Goal: Task Accomplishment & Management: Manage account settings

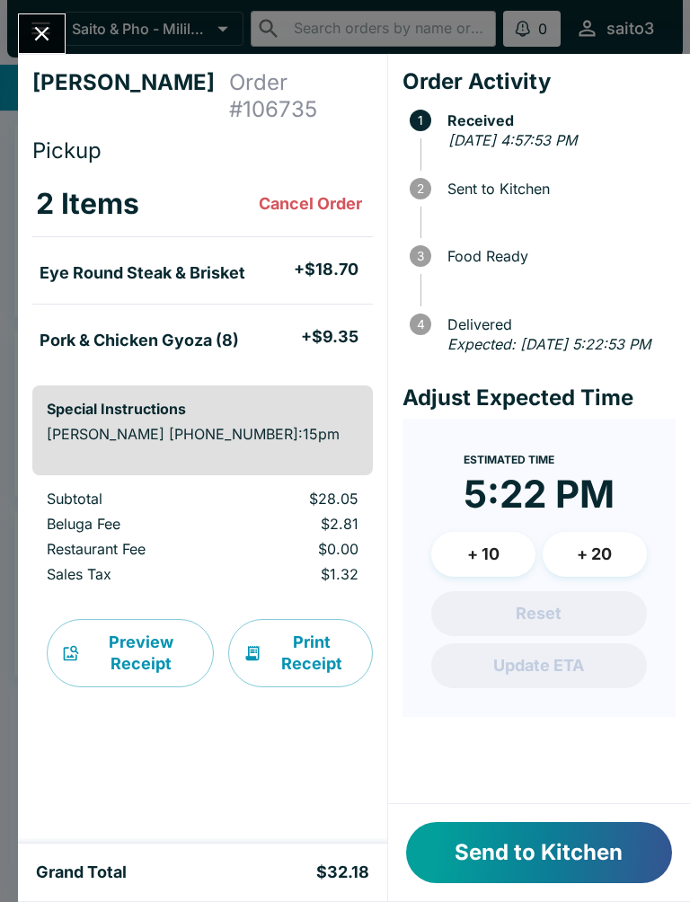
click at [563, 858] on button "Send to Kitchen" at bounding box center [539, 852] width 266 height 61
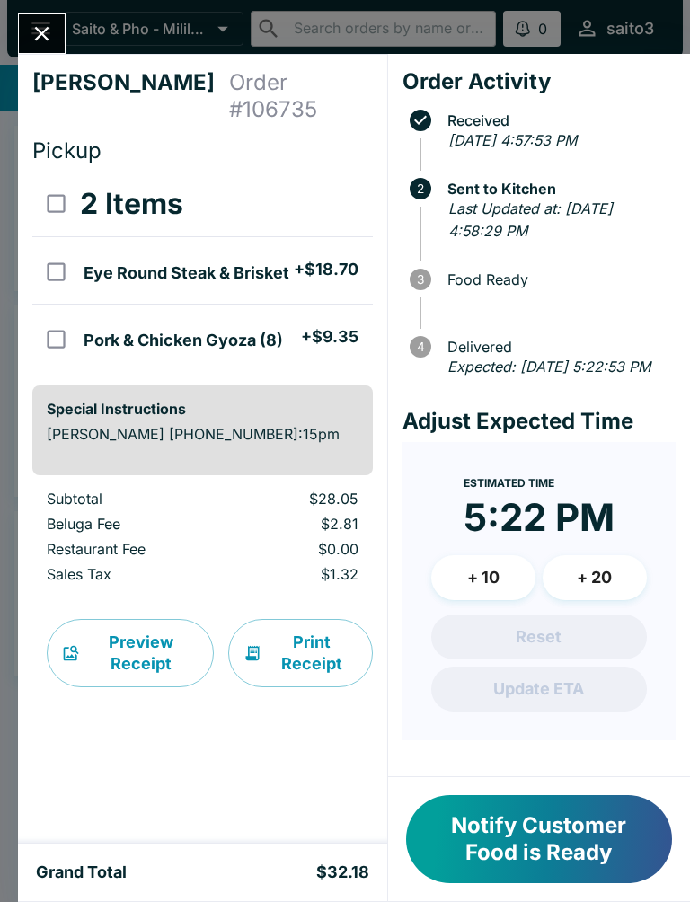
click at [40, 29] on icon "Close" at bounding box center [42, 34] width 24 height 24
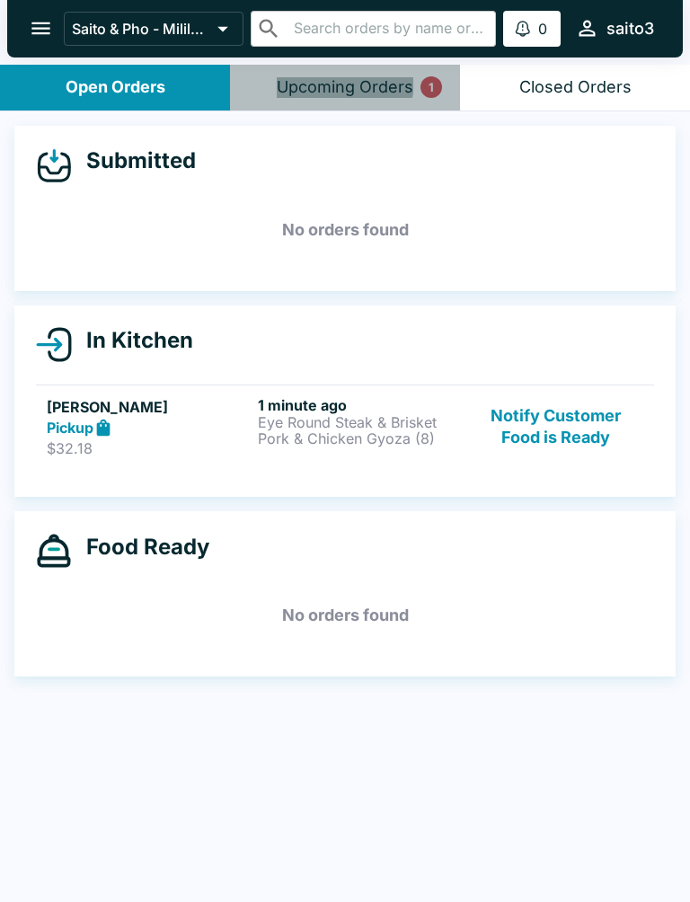
click at [345, 82] on div "Upcoming Orders 1" at bounding box center [345, 87] width 137 height 21
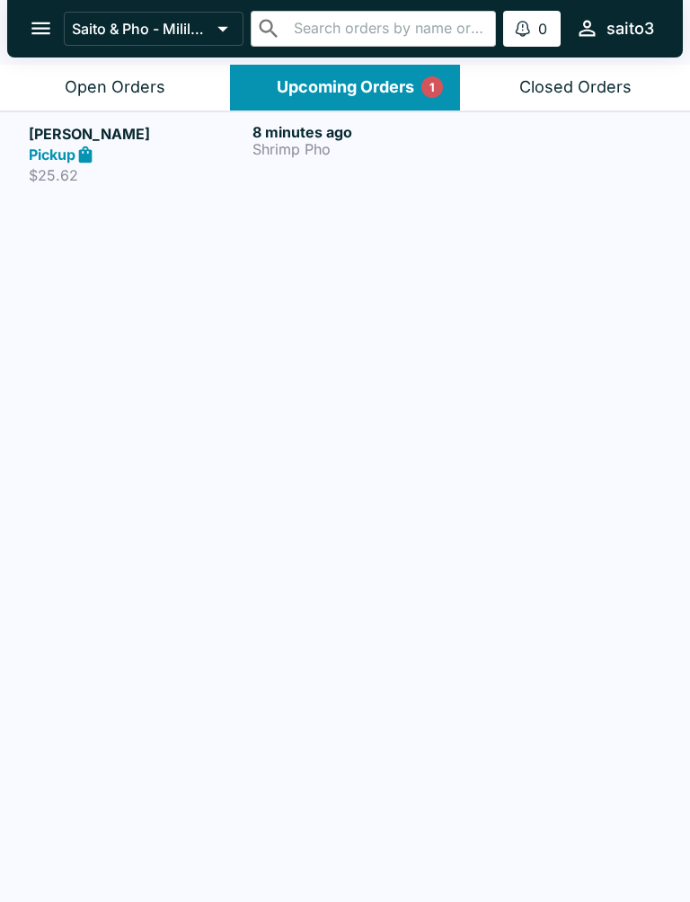
click at [126, 81] on div "Open Orders" at bounding box center [115, 87] width 101 height 21
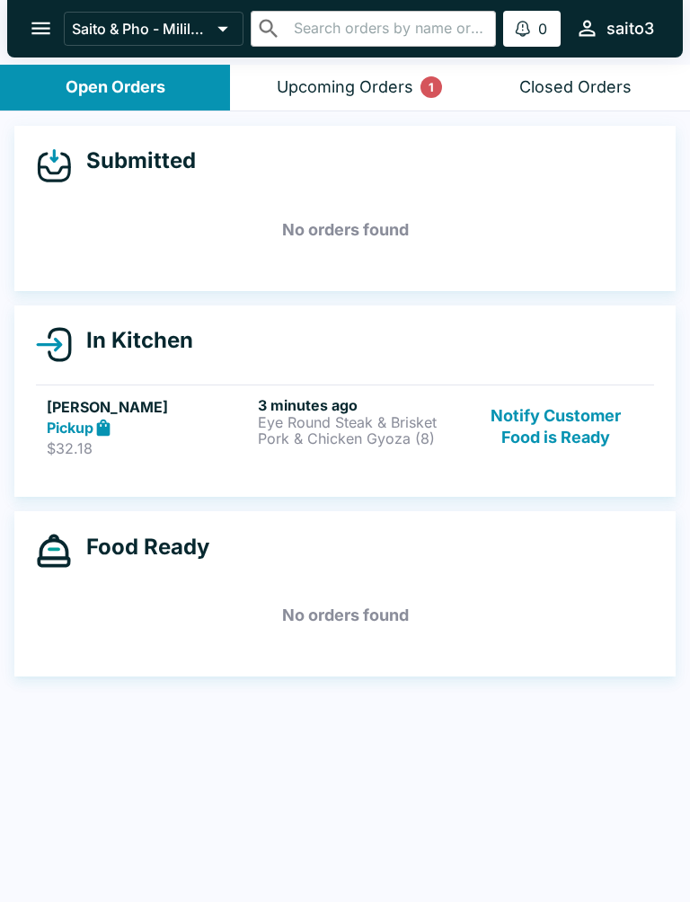
click at [439, 427] on p "Eye Round Steak & Brisket" at bounding box center [360, 422] width 204 height 16
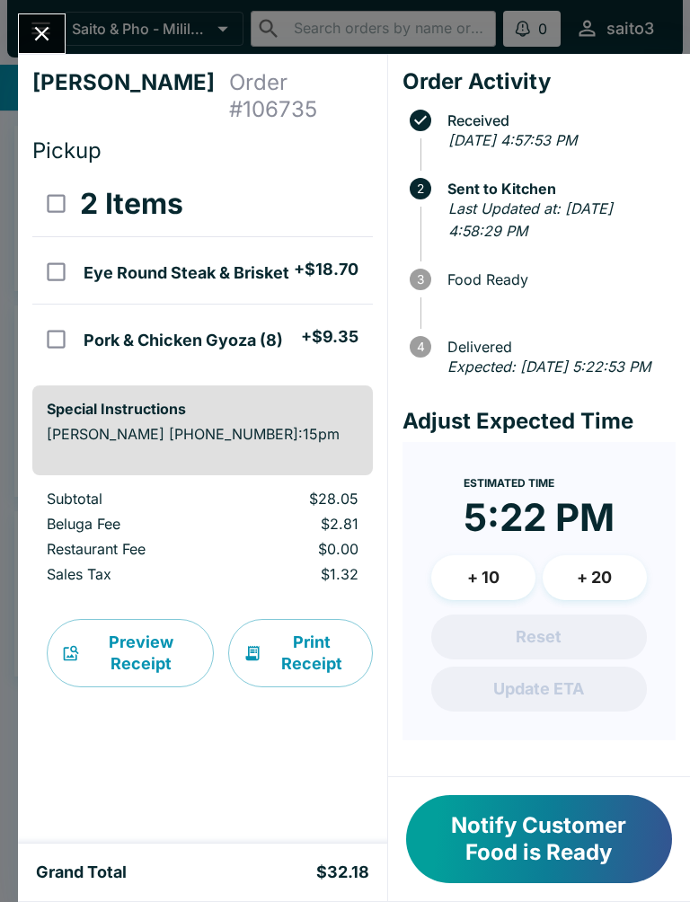
click at [555, 836] on button "Notify Customer Food is Ready" at bounding box center [539, 839] width 266 height 88
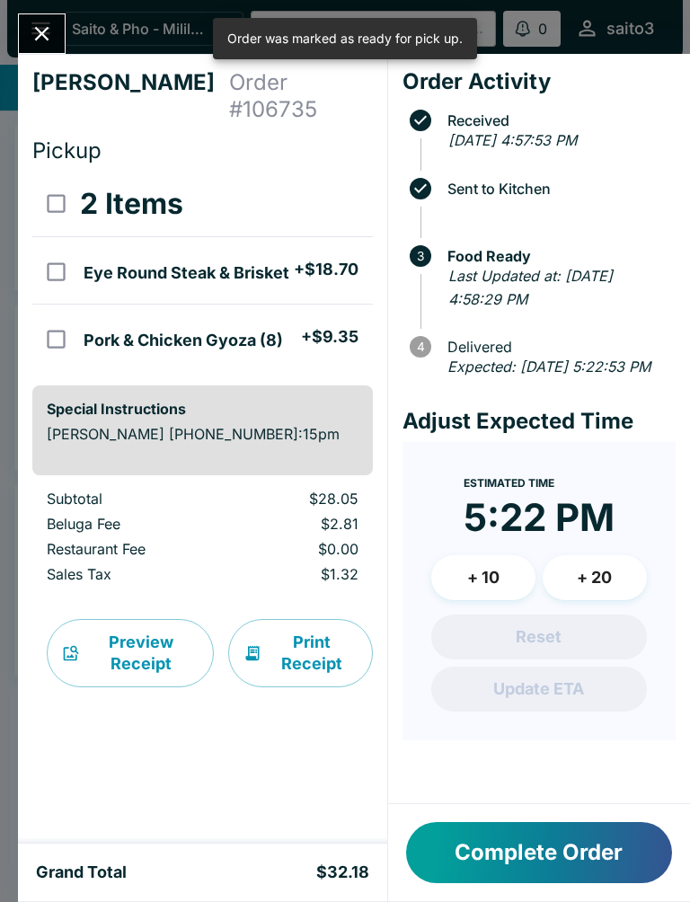
click at [42, 26] on icon "Close" at bounding box center [42, 34] width 24 height 24
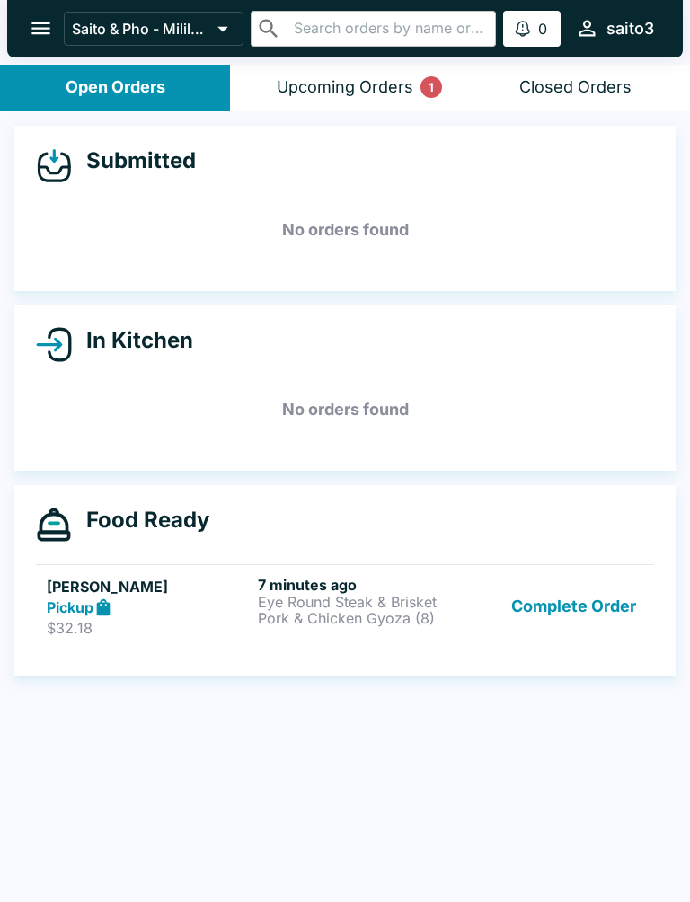
click at [594, 604] on button "Complete Order" at bounding box center [573, 607] width 139 height 62
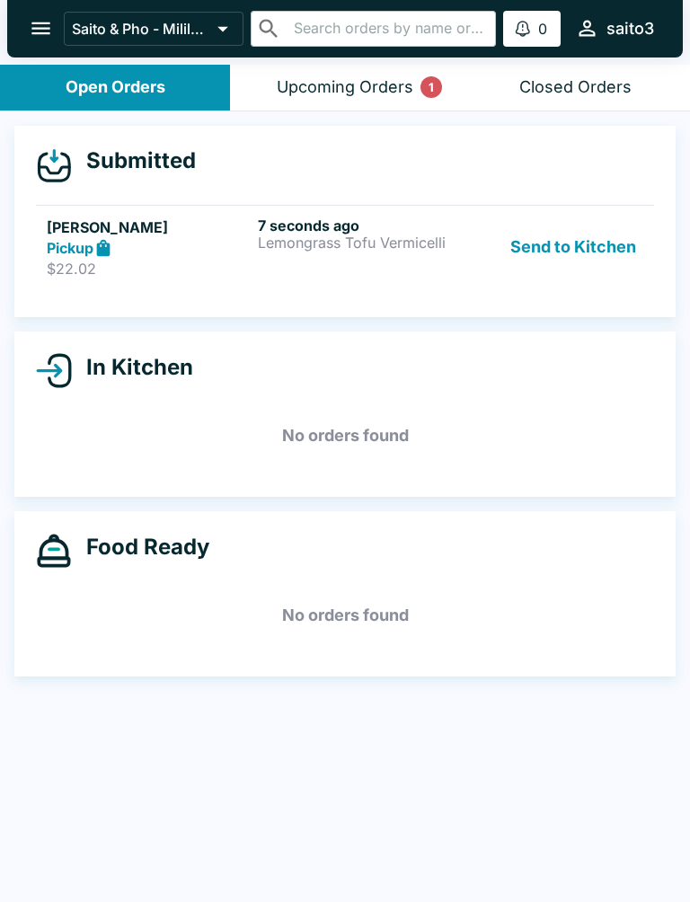
click at [295, 238] on p "Lemongrass Tofu Vermicelli" at bounding box center [360, 243] width 204 height 16
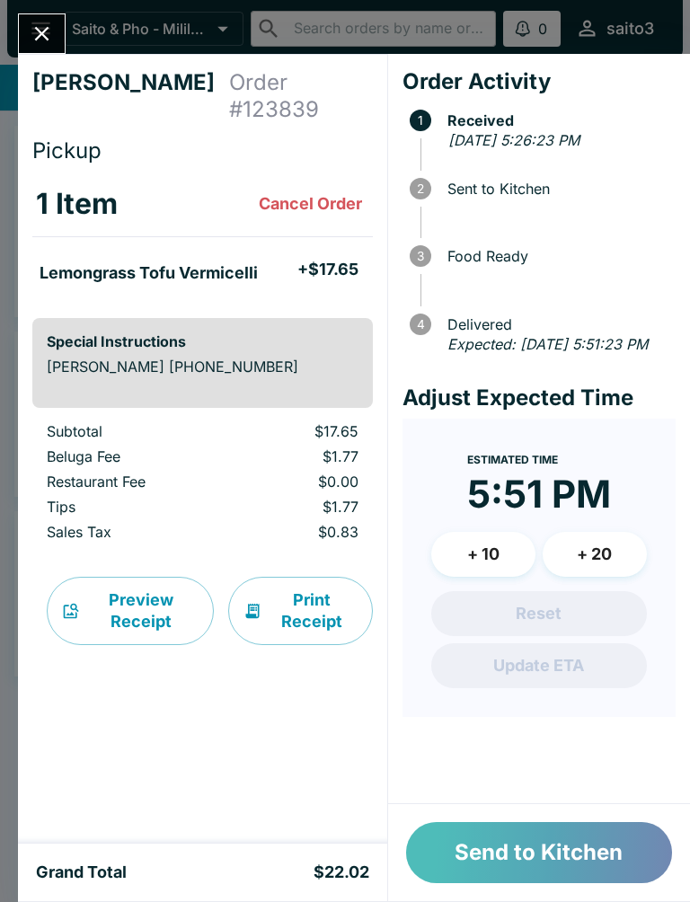
click at [614, 866] on button "Send to Kitchen" at bounding box center [539, 852] width 266 height 61
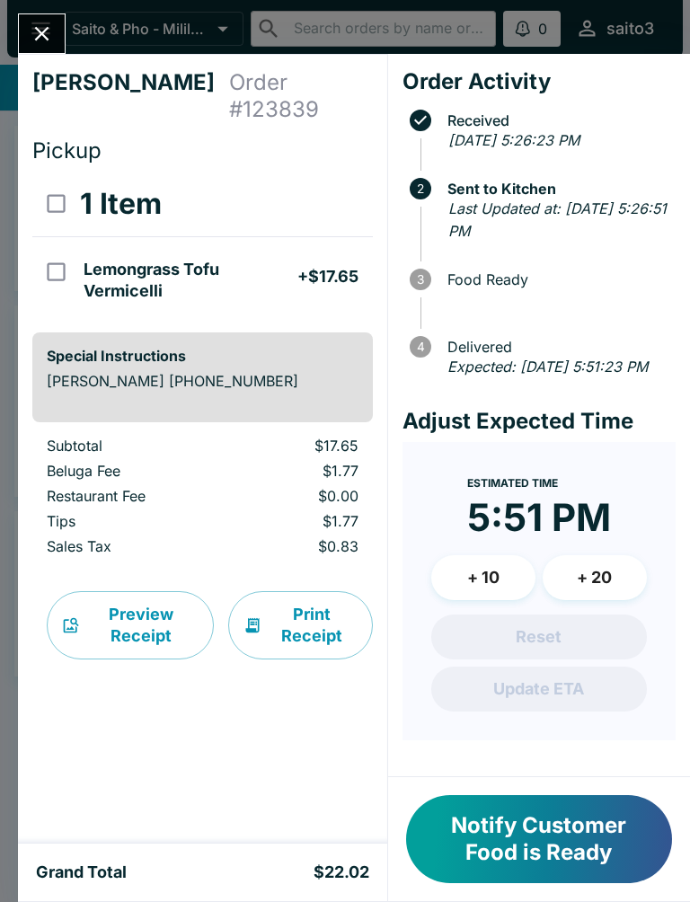
click at [584, 844] on button "Notify Customer Food is Ready" at bounding box center [539, 839] width 266 height 88
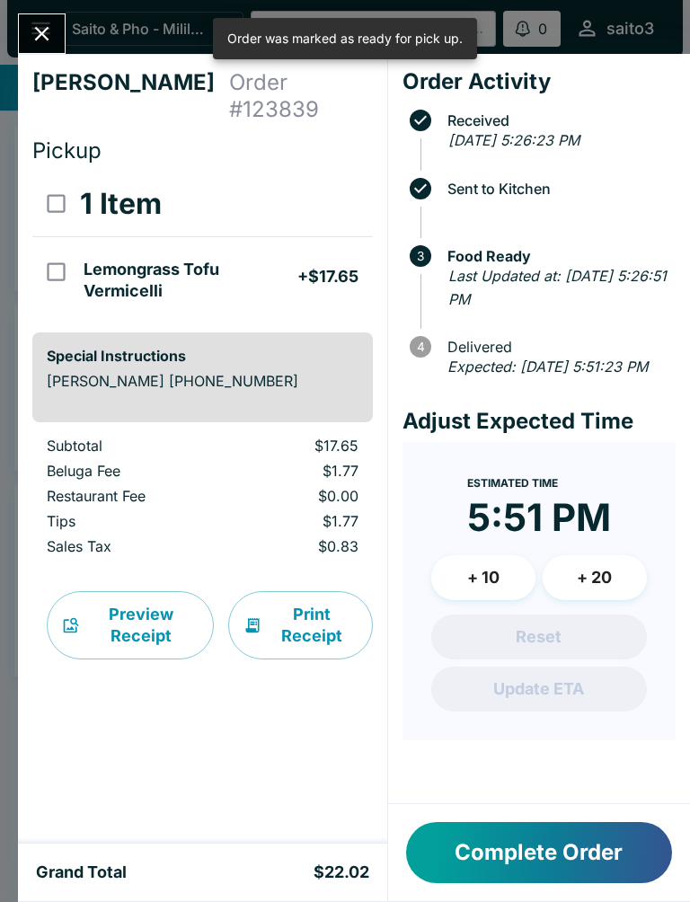
click at [29, 21] on button "Close" at bounding box center [42, 33] width 46 height 39
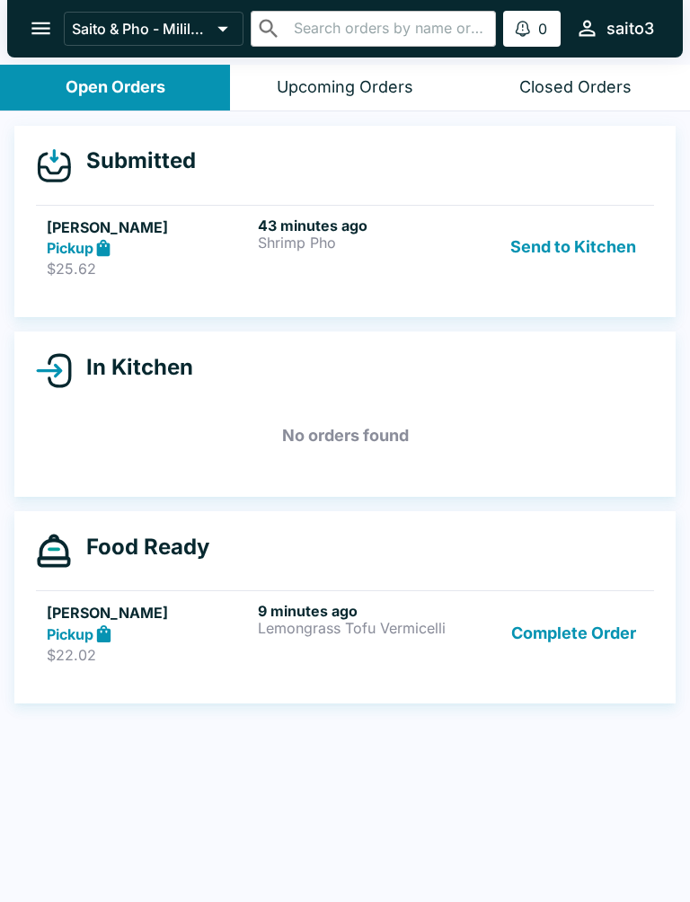
click at [204, 239] on div "Pickup" at bounding box center [149, 248] width 204 height 21
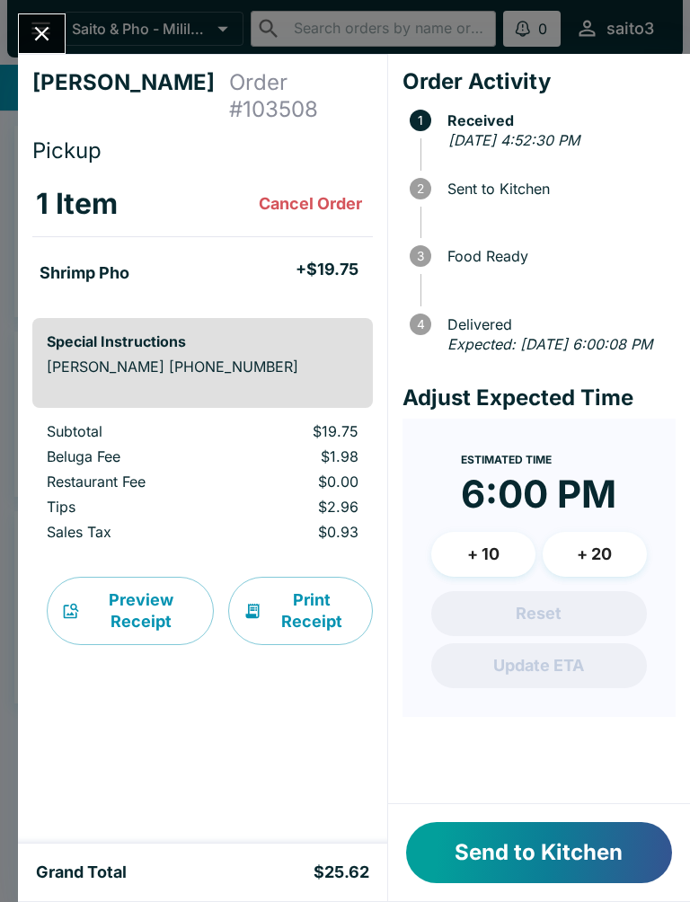
click at [624, 856] on button "Send to Kitchen" at bounding box center [539, 852] width 266 height 61
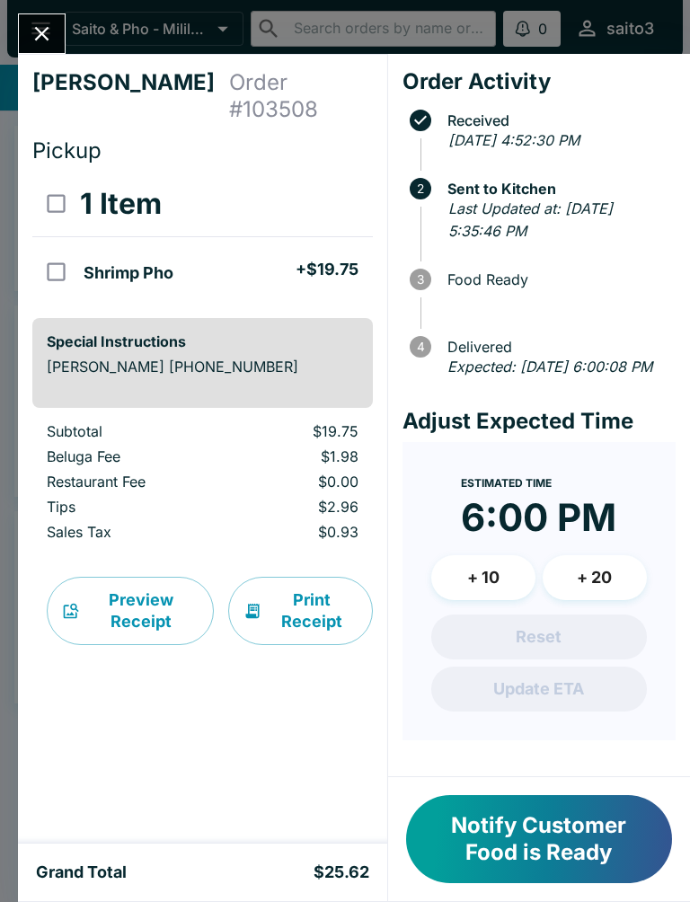
click at [558, 829] on button "Notify Customer Food is Ready" at bounding box center [539, 839] width 266 height 88
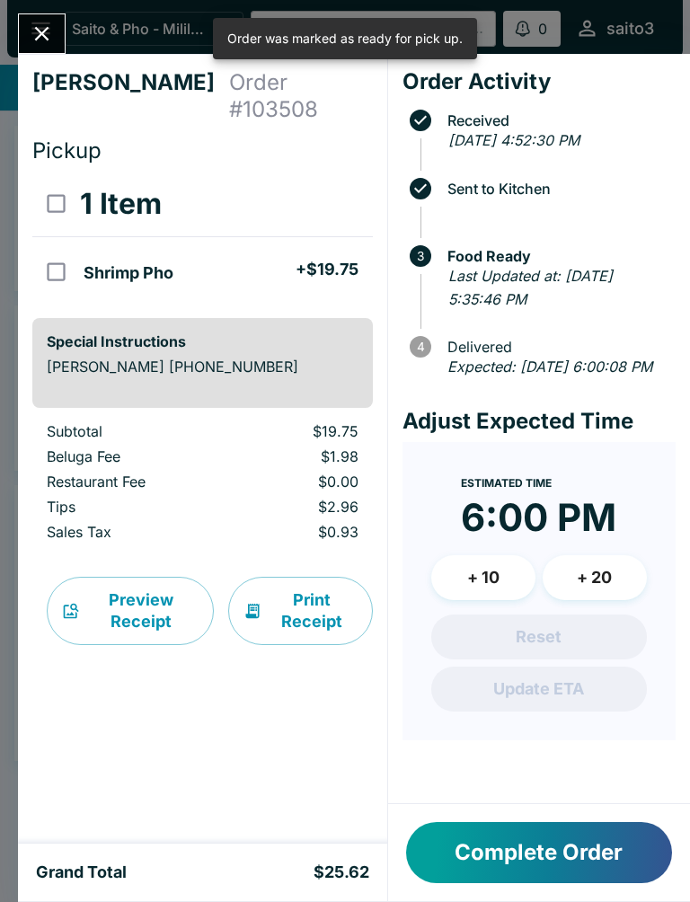
click at [36, 15] on button "Close" at bounding box center [42, 33] width 46 height 39
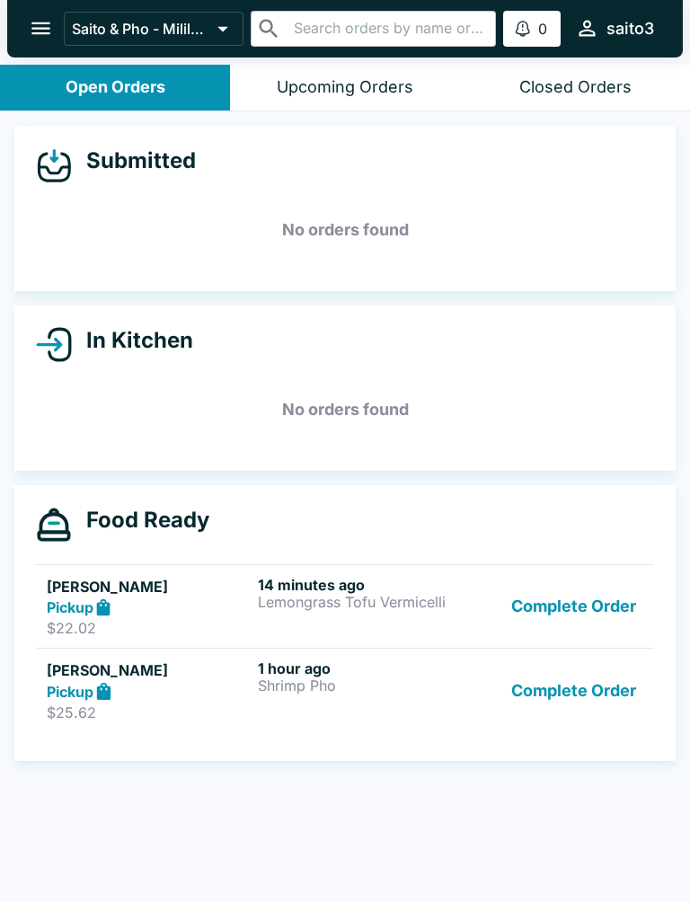
click at [285, 607] on p "Lemongrass Tofu Vermicelli" at bounding box center [360, 602] width 204 height 16
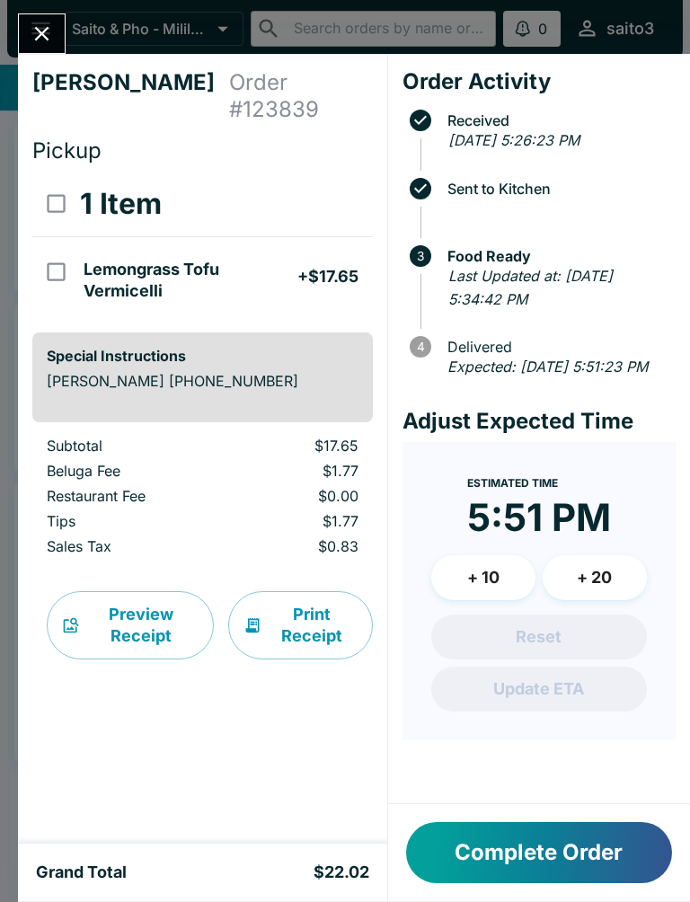
click at [589, 873] on button "Complete Order" at bounding box center [539, 852] width 266 height 61
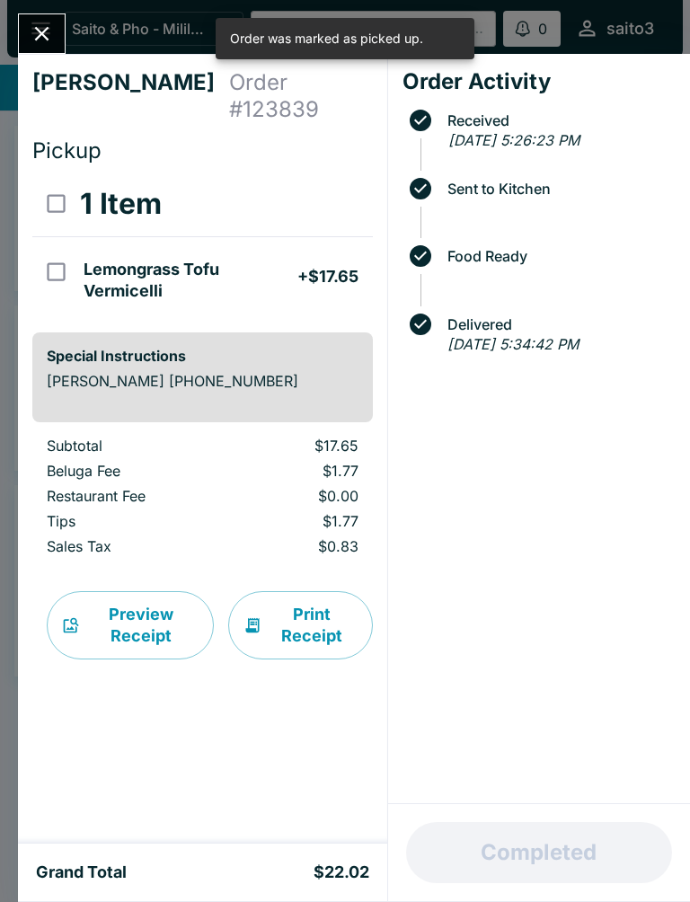
click at [49, 14] on button "Close" at bounding box center [42, 33] width 46 height 39
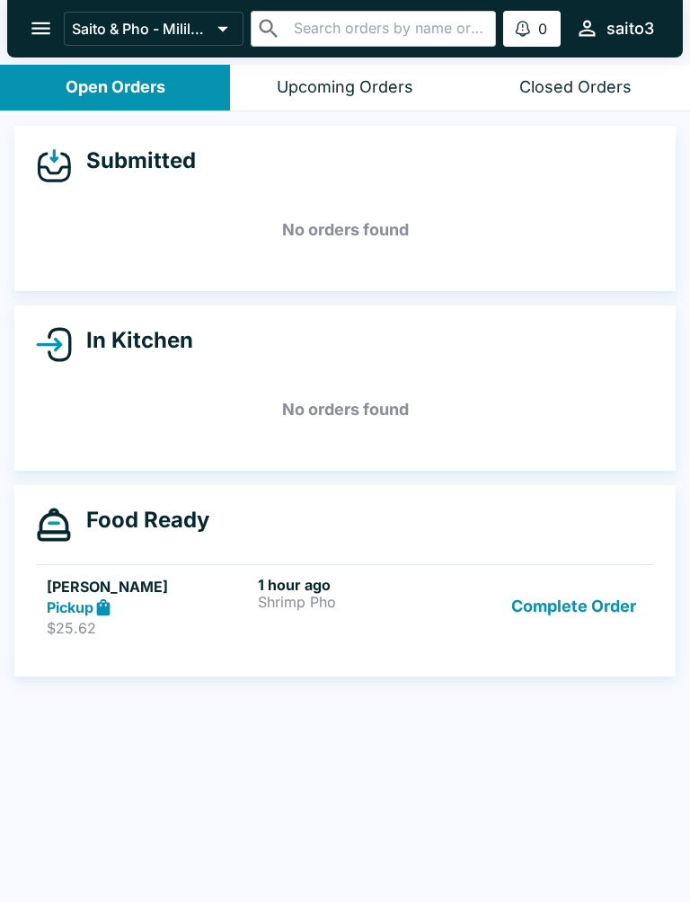
click at [601, 614] on button "Complete Order" at bounding box center [573, 607] width 139 height 62
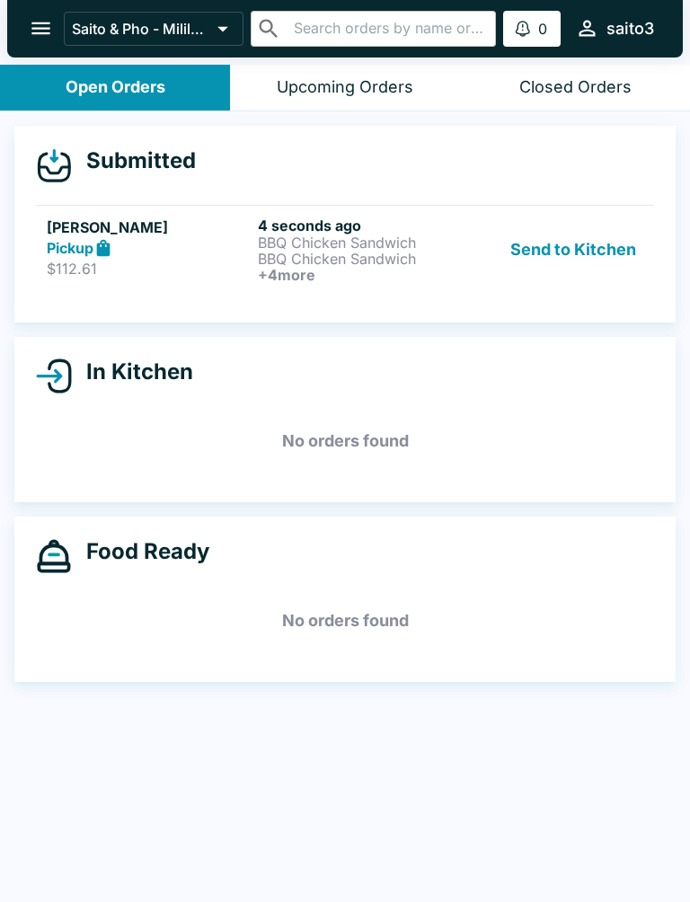
click at [306, 276] on h6 "+ 4 more" at bounding box center [360, 275] width 204 height 16
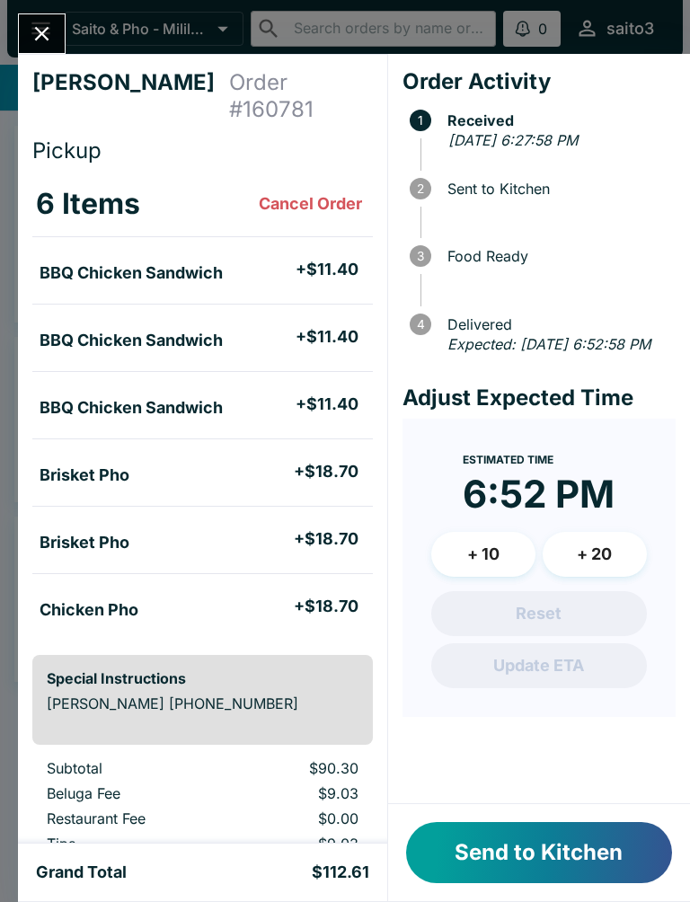
click at [554, 855] on button "Send to Kitchen" at bounding box center [539, 852] width 266 height 61
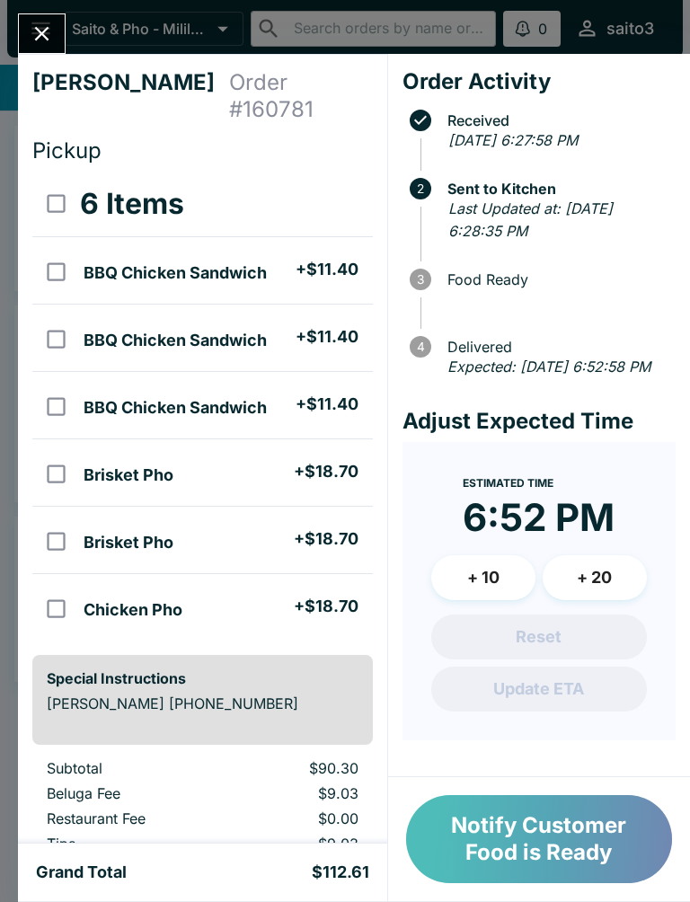
click at [559, 859] on button "Notify Customer Food is Ready" at bounding box center [539, 839] width 266 height 88
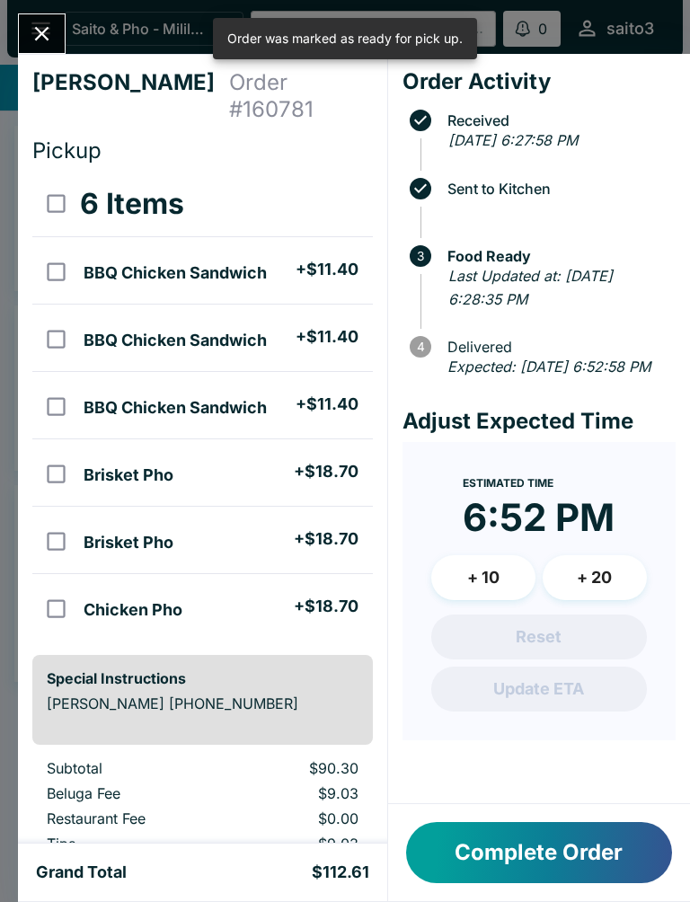
click at [35, 25] on icon "Close" at bounding box center [42, 34] width 24 height 24
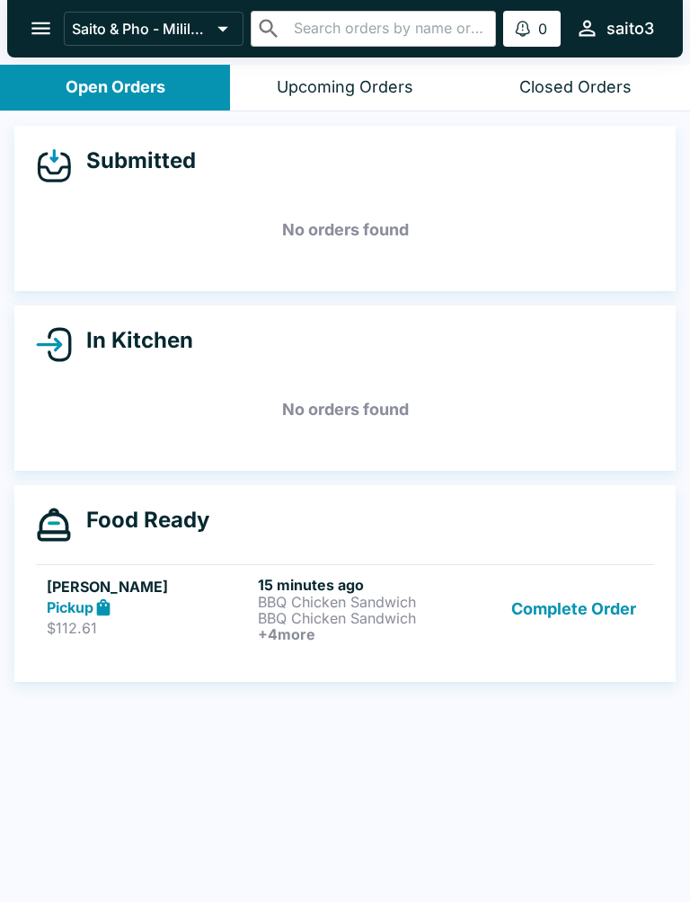
click at [587, 608] on button "Complete Order" at bounding box center [573, 609] width 139 height 66
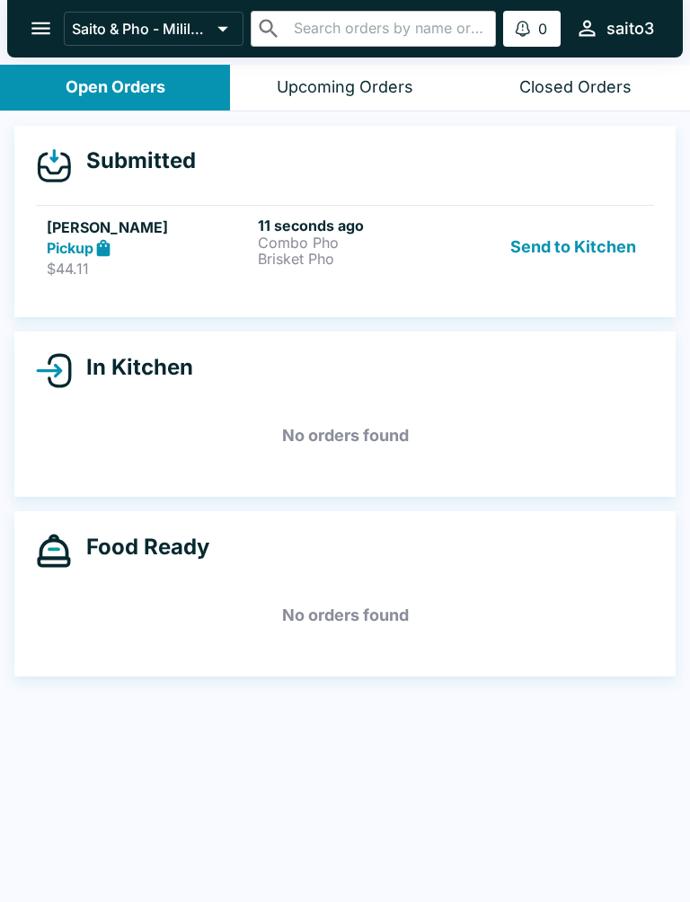
click at [270, 235] on p "Combo Pho" at bounding box center [360, 243] width 204 height 16
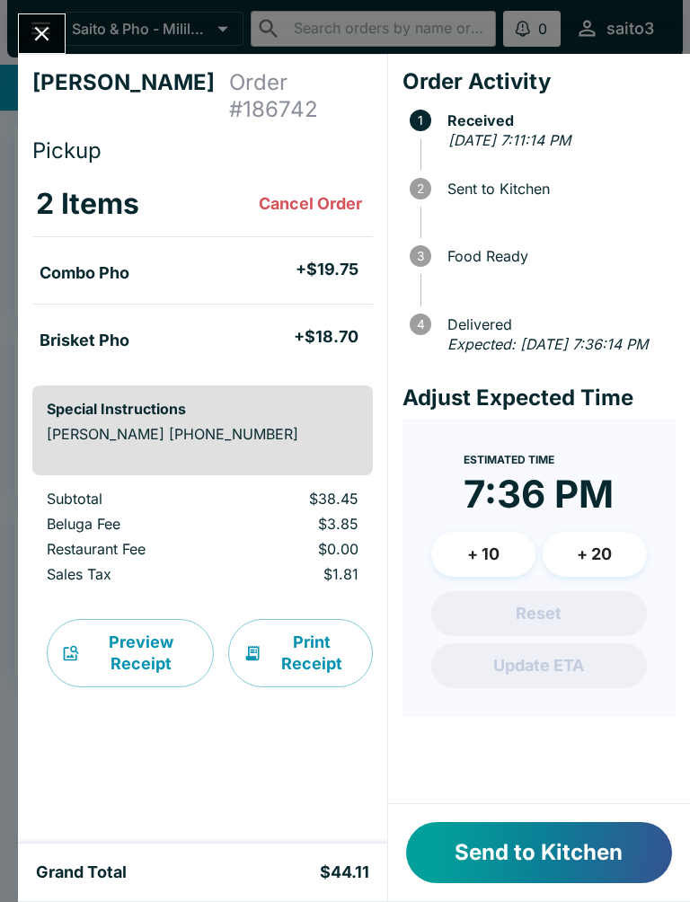
click at [607, 859] on button "Send to Kitchen" at bounding box center [539, 852] width 266 height 61
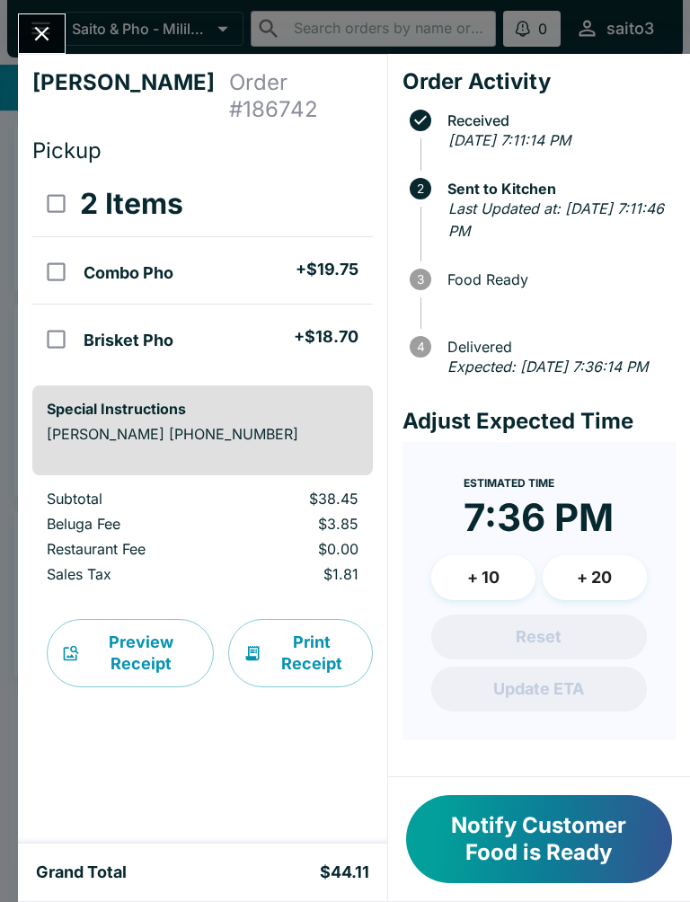
click at [536, 789] on div "Notify Customer Food is Ready" at bounding box center [539, 839] width 302 height 124
click at [550, 861] on button "Notify Customer Food is Ready" at bounding box center [539, 839] width 266 height 88
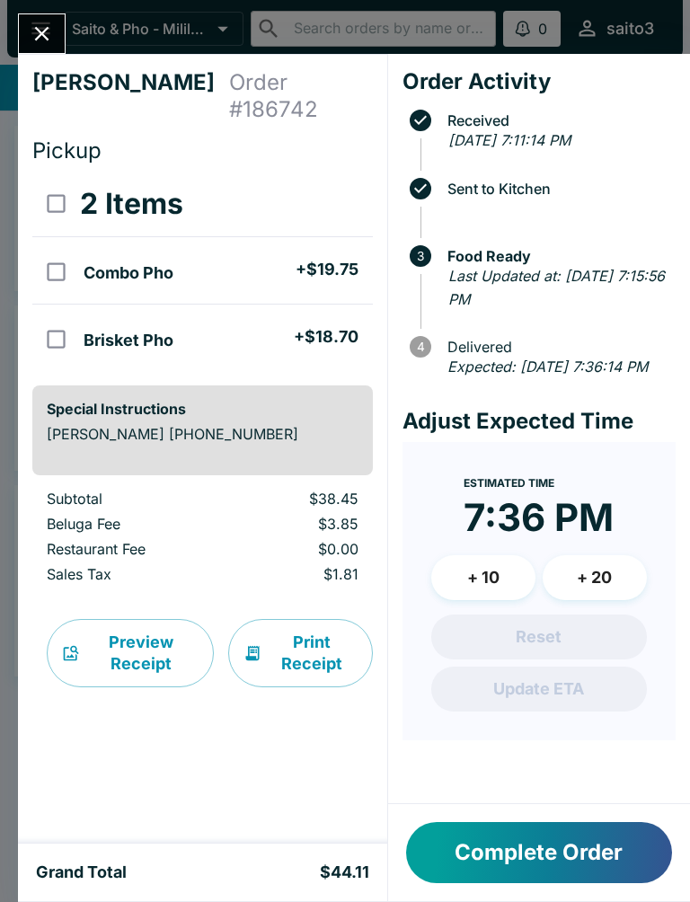
click at [598, 871] on button "Complete Order" at bounding box center [539, 852] width 266 height 61
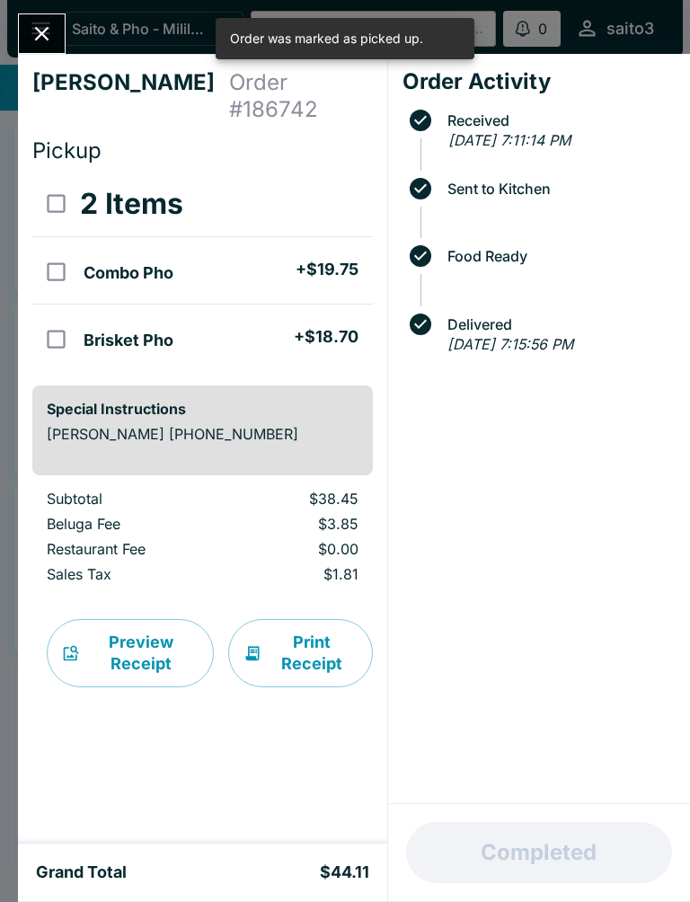
click at [35, 31] on icon "Close" at bounding box center [42, 34] width 24 height 24
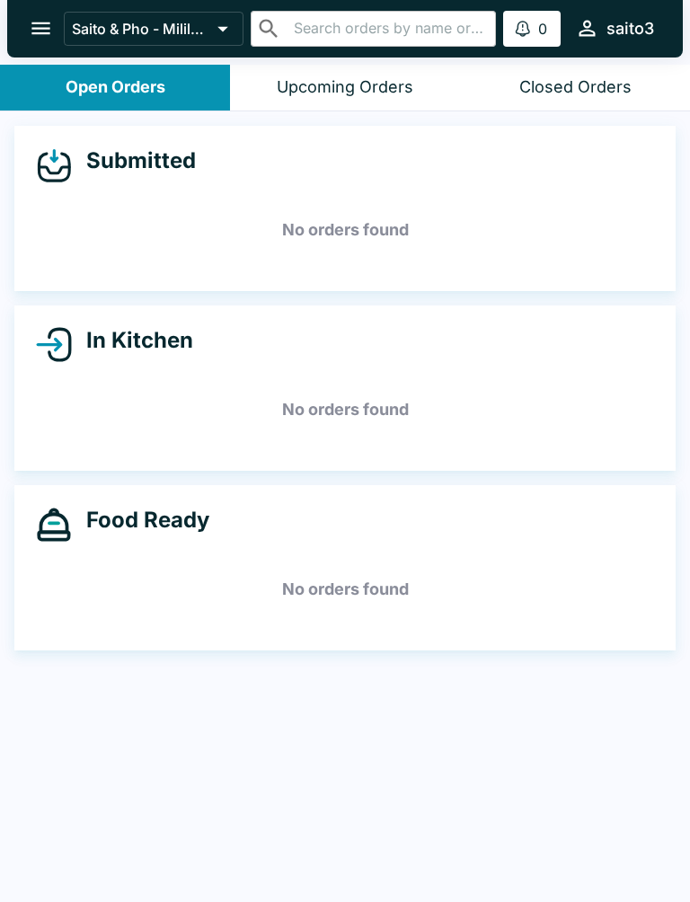
click at [29, 29] on icon "open drawer" at bounding box center [41, 28] width 24 height 24
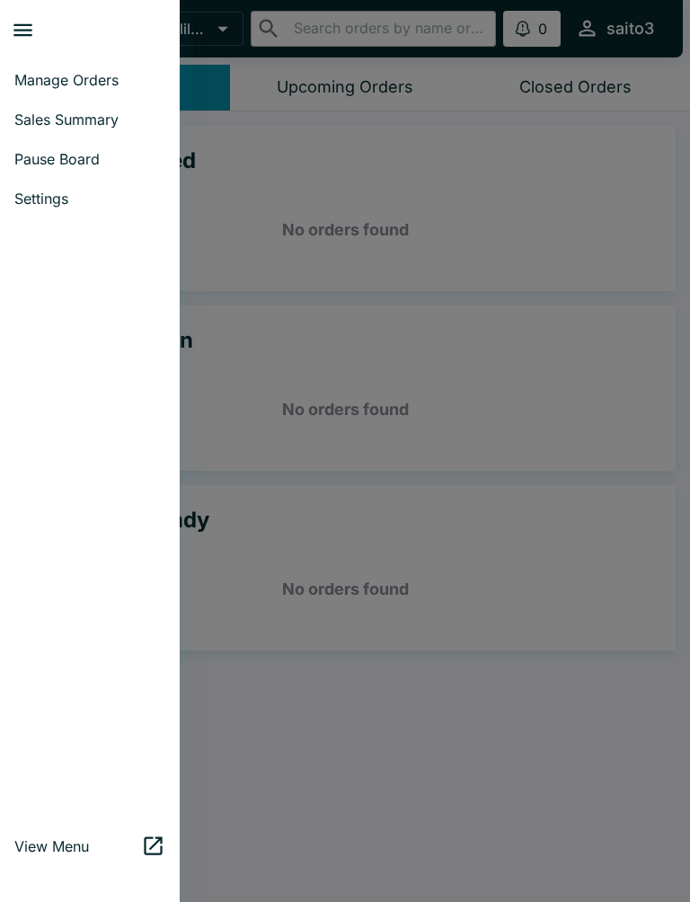
click at [96, 116] on span "Sales Summary" at bounding box center [89, 120] width 151 height 18
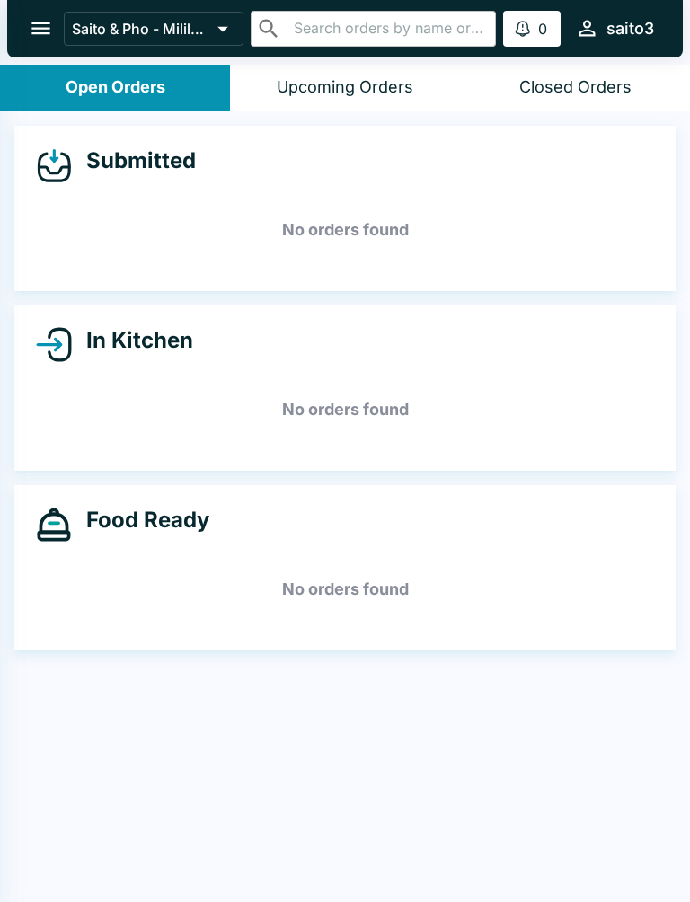
select select "03:00"
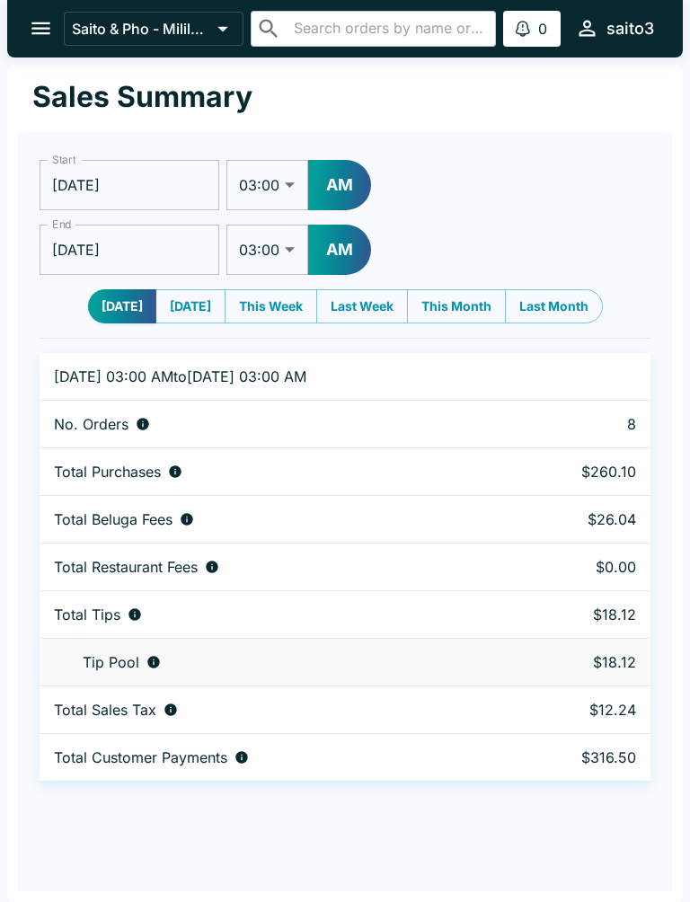
click at [28, 38] on button "open drawer" at bounding box center [41, 28] width 46 height 46
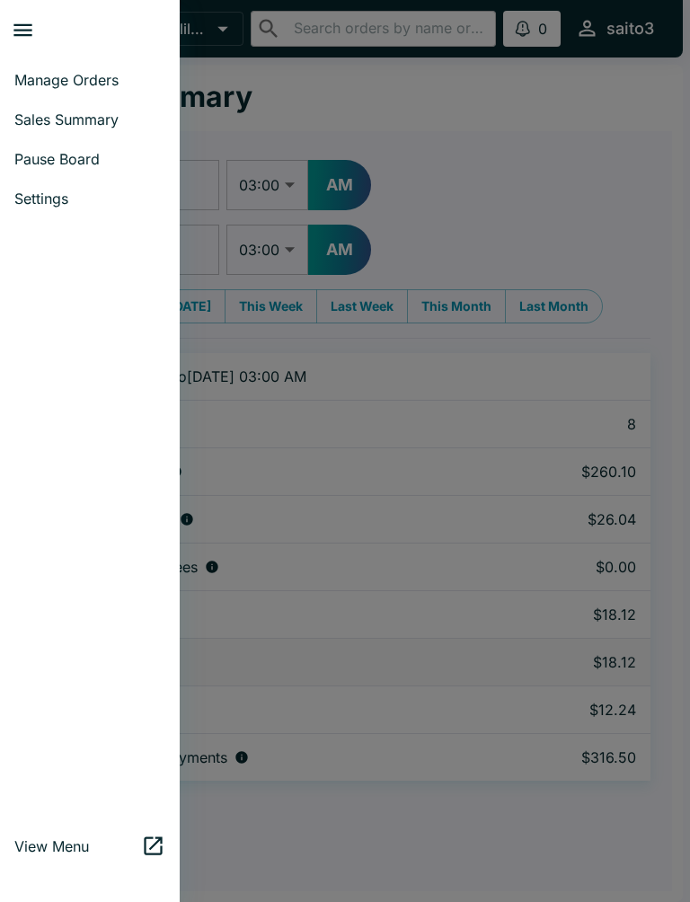
click at [74, 77] on span "Manage Orders" at bounding box center [89, 80] width 151 height 18
